Goal: Information Seeking & Learning: Check status

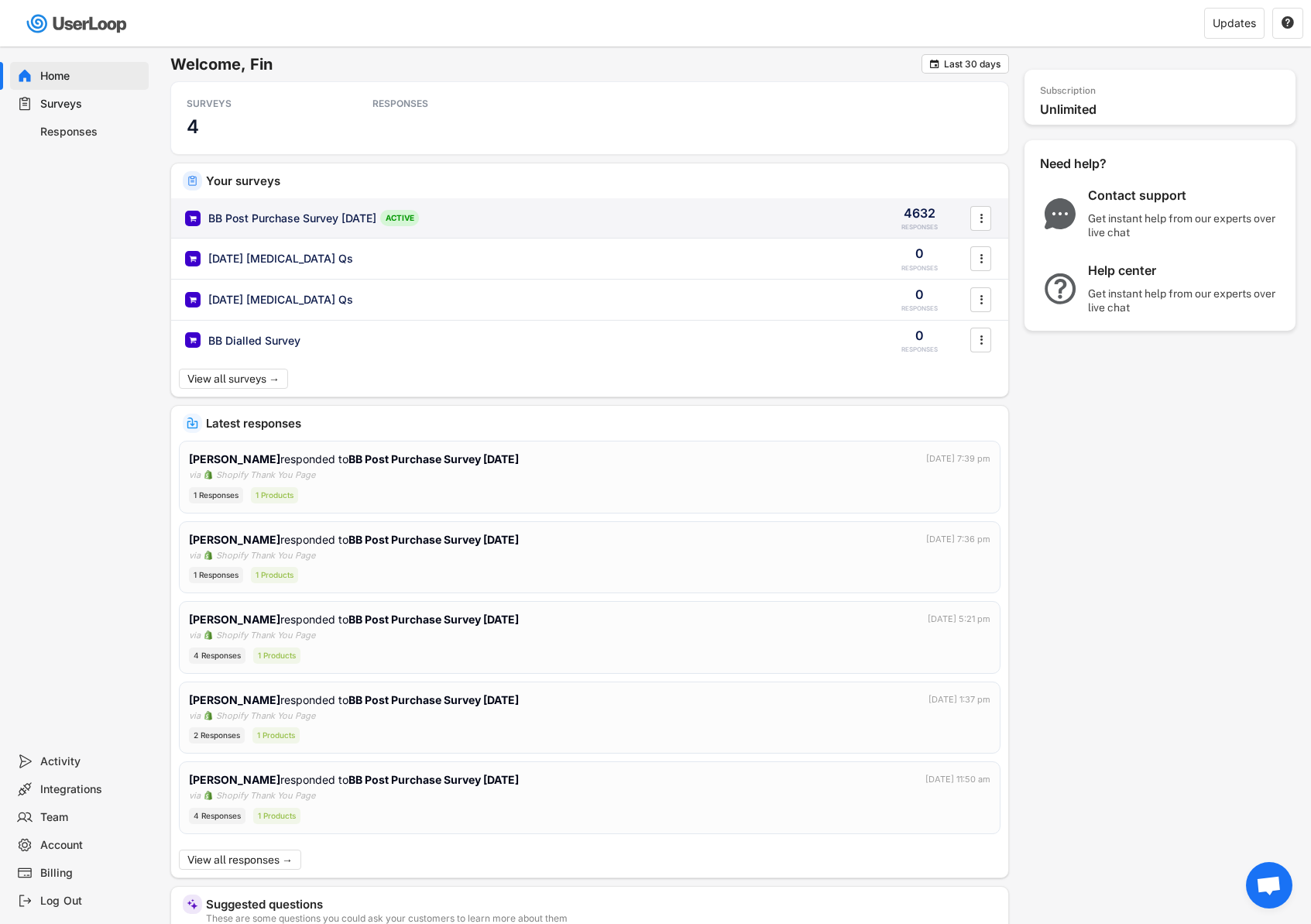
click at [318, 210] on div "BB Post Purchase Survey [DATE]" at bounding box center [292, 218] width 168 height 16
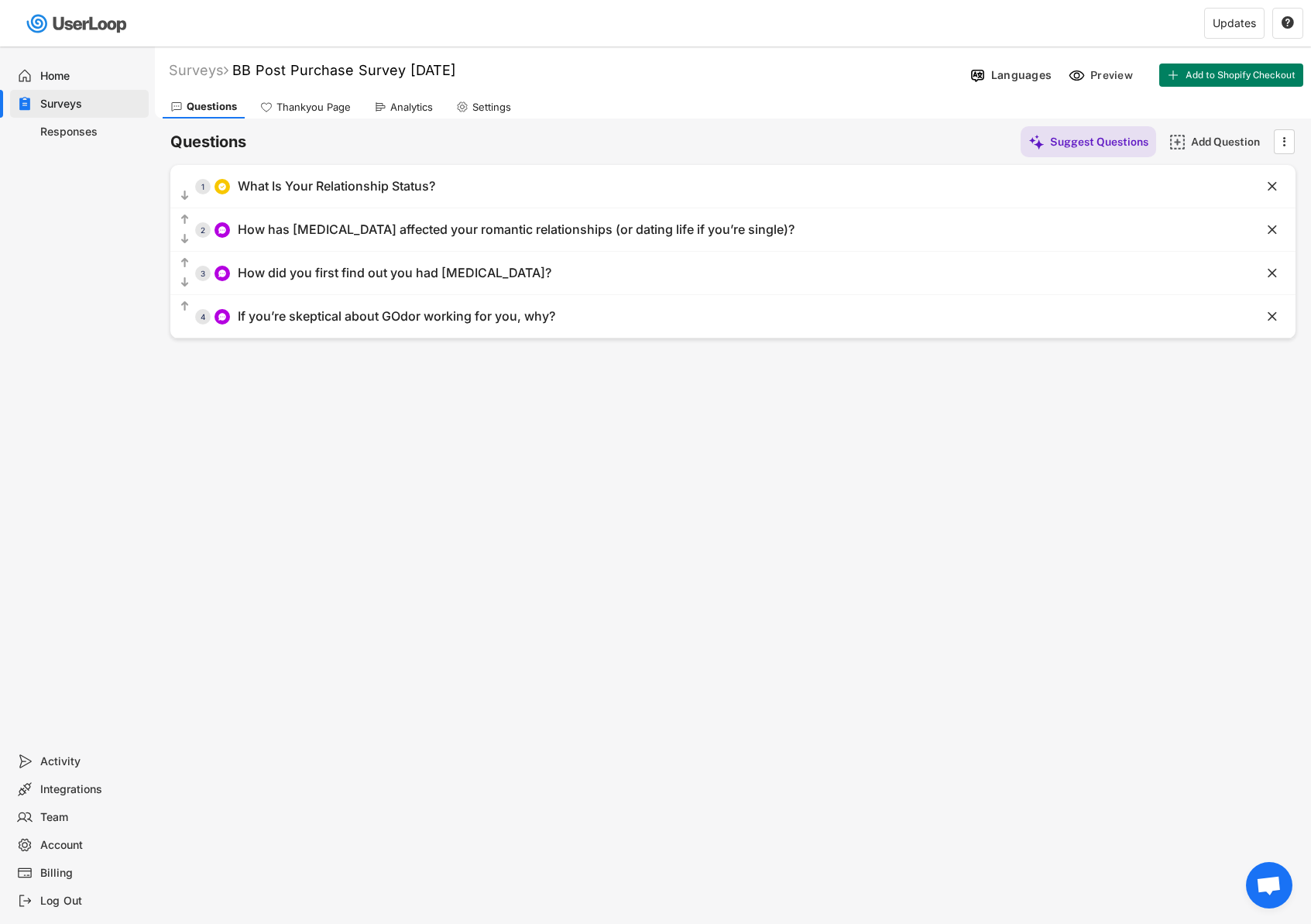
click at [407, 108] on div "Analytics" at bounding box center [411, 107] width 42 height 13
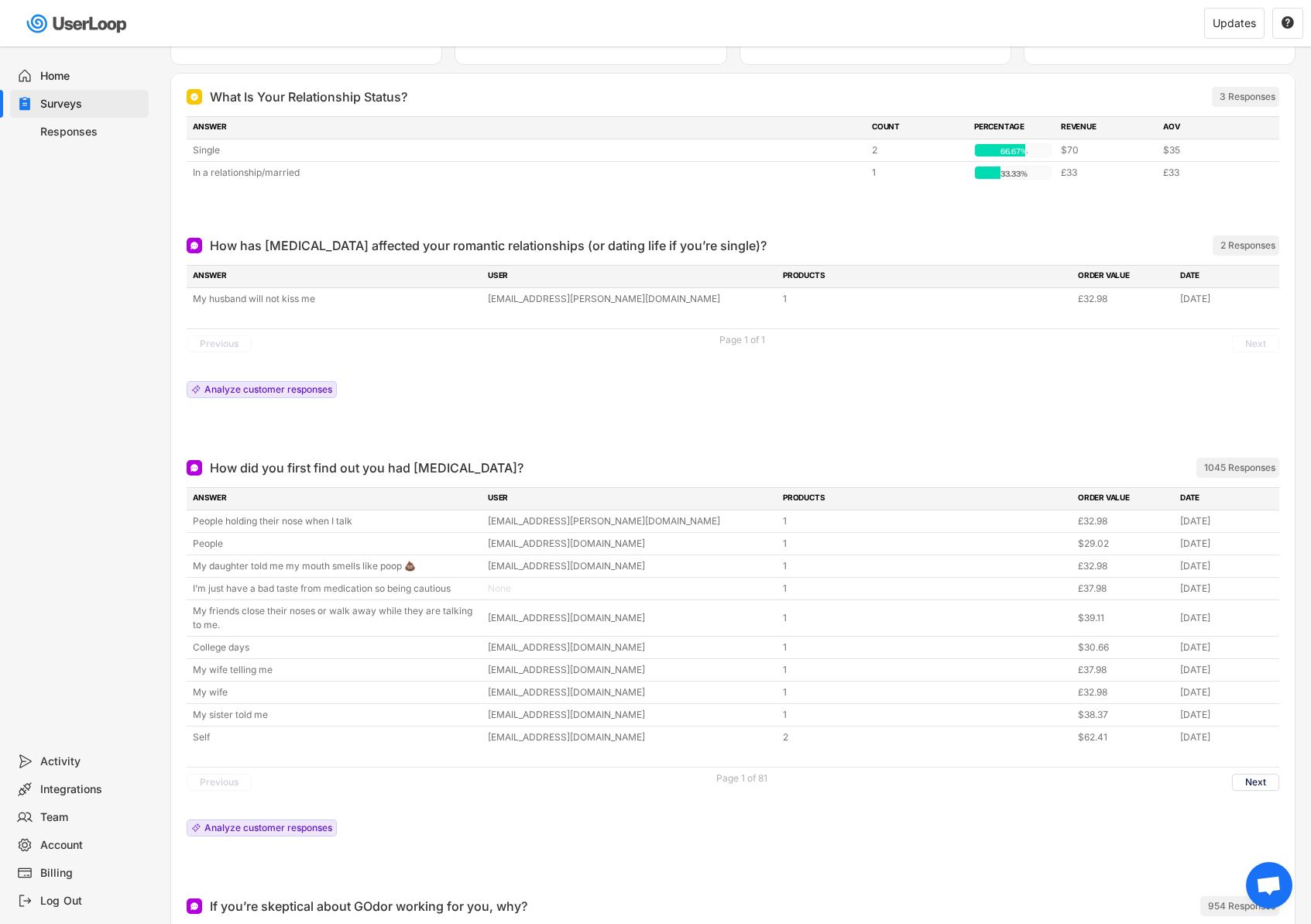
scroll to position [75, 0]
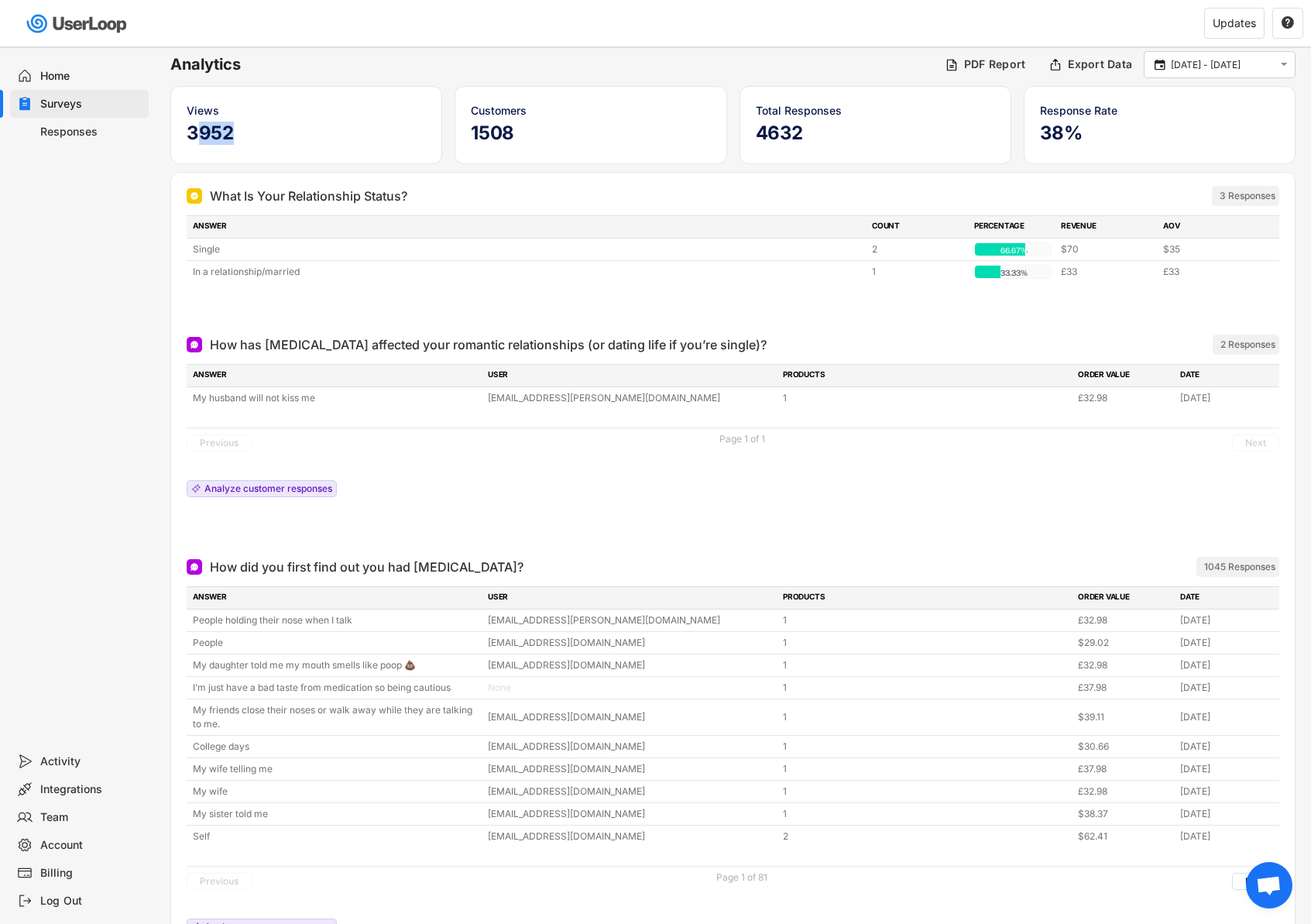
drag, startPoint x: 193, startPoint y: 137, endPoint x: 273, endPoint y: 132, distance: 80.2
click at [273, 132] on h5 "3952" at bounding box center [306, 133] width 239 height 24
click at [274, 132] on h5 "3952" at bounding box center [306, 133] width 239 height 24
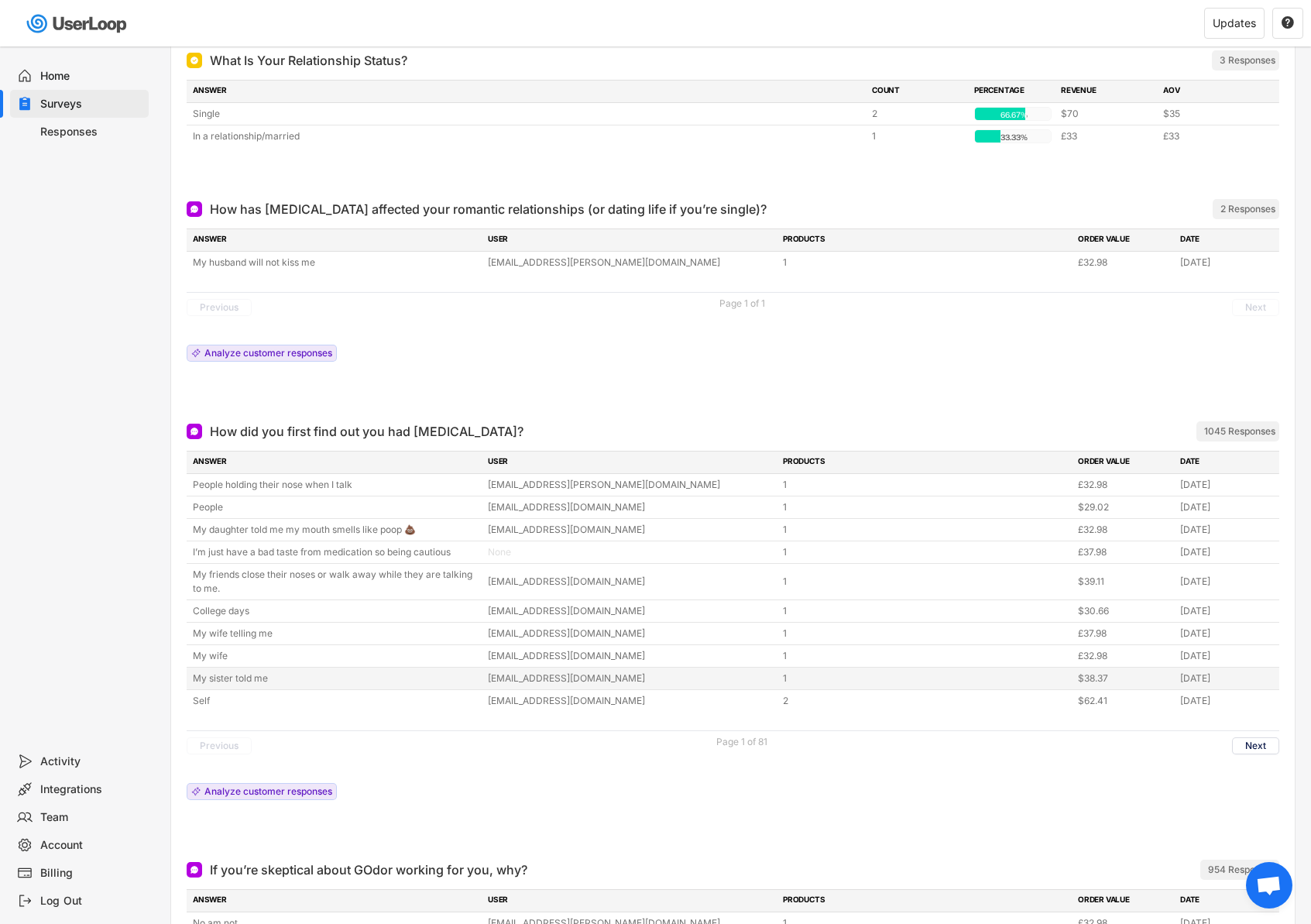
scroll to position [0, 0]
